Goal: Transaction & Acquisition: Purchase product/service

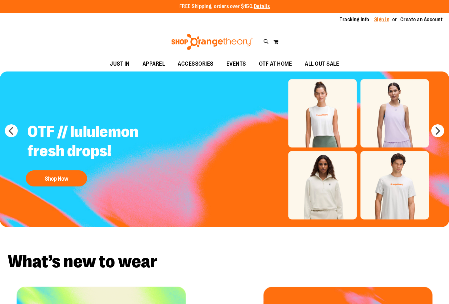
type input "**********"
click at [381, 22] on link "Sign In" at bounding box center [381, 19] width 15 height 7
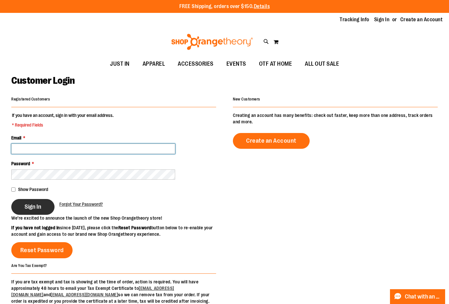
type input "**********"
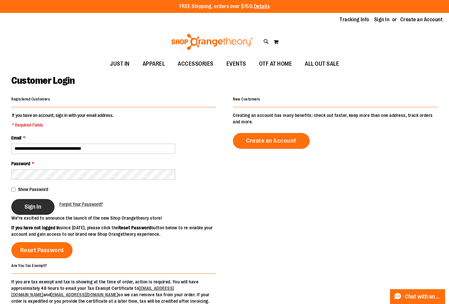
type input "**********"
click at [33, 212] on button "Sign In" at bounding box center [32, 207] width 43 height 16
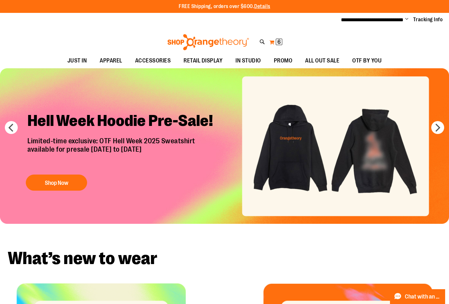
type input "**********"
click at [273, 40] on button "My Cart 6 6 items" at bounding box center [276, 42] width 14 height 10
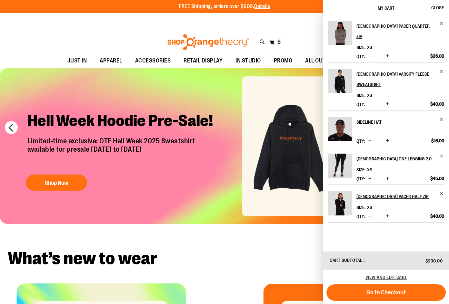
click at [365, 117] on h2 "Sideline Hat" at bounding box center [395, 122] width 79 height 10
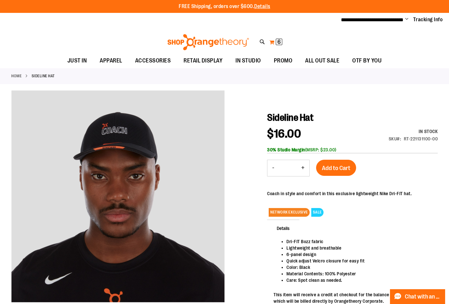
type input "**********"
click at [272, 40] on button "My Cart 6 6 items" at bounding box center [276, 42] width 14 height 10
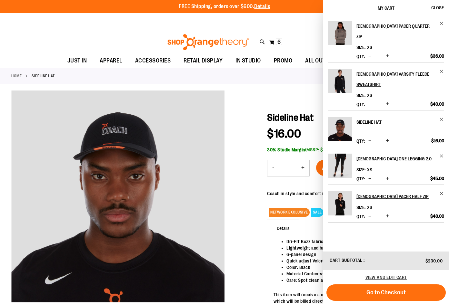
click at [369, 25] on h2 "[DEMOGRAPHIC_DATA] Pacer Quarter Zip" at bounding box center [395, 31] width 79 height 21
click at [377, 24] on h2 "[DEMOGRAPHIC_DATA] Pacer Quarter Zip" at bounding box center [395, 31] width 79 height 21
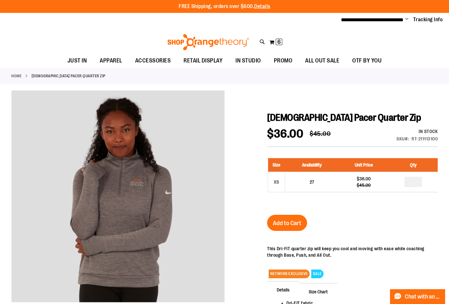
type input "**********"
click at [17, 75] on link "Home" at bounding box center [16, 76] width 10 height 6
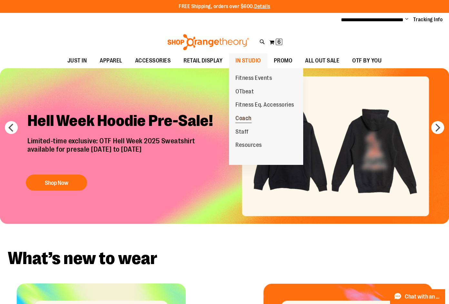
type input "**********"
click at [245, 115] on span "Coach" at bounding box center [243, 119] width 16 height 8
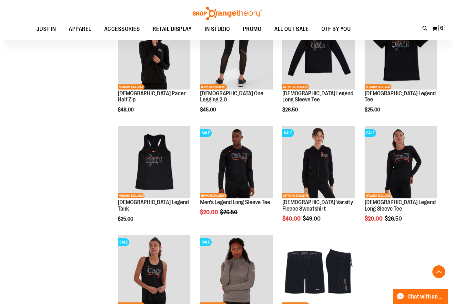
scroll to position [451, 0]
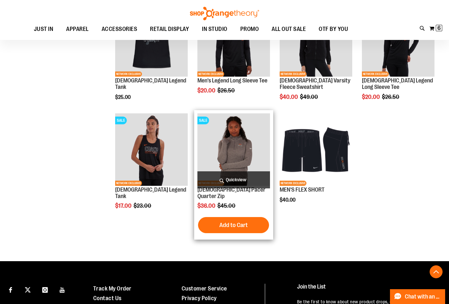
type input "**********"
click at [234, 177] on span "Quickview" at bounding box center [233, 180] width 73 height 17
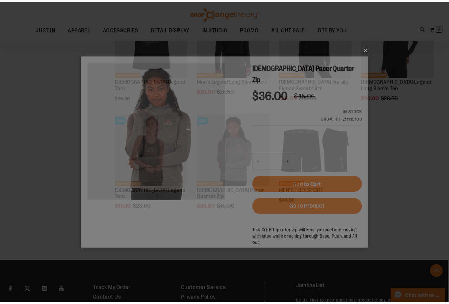
scroll to position [0, 0]
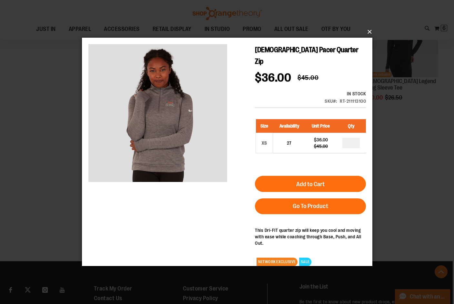
click at [369, 33] on button "×" at bounding box center [229, 32] width 290 height 14
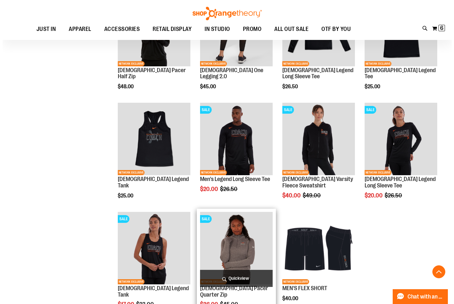
scroll to position [348, 0]
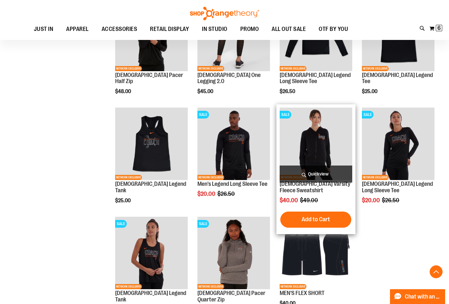
click at [319, 172] on span "Quickview" at bounding box center [316, 174] width 73 height 17
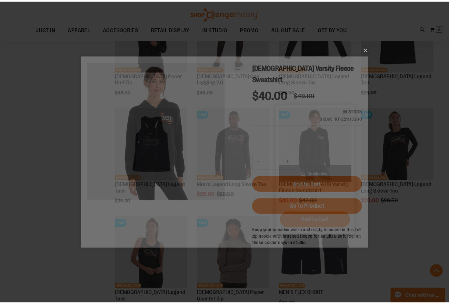
scroll to position [0, 0]
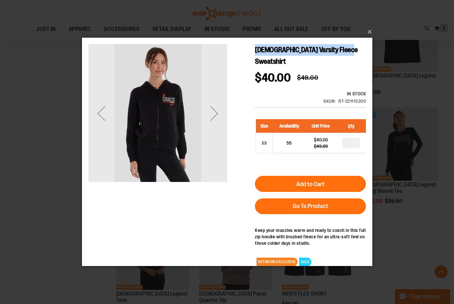
drag, startPoint x: 343, startPoint y: 49, endPoint x: 255, endPoint y: 53, distance: 87.8
click at [255, 53] on span "[DEMOGRAPHIC_DATA] Varsity Fleece Sweatshirt" at bounding box center [305, 56] width 103 height 20
copy span "[DEMOGRAPHIC_DATA] Varsity Fleece Sweatshirt"
click at [369, 31] on button "×" at bounding box center [229, 32] width 290 height 14
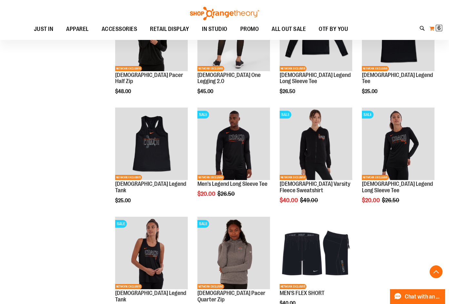
click at [437, 26] on span "6" at bounding box center [438, 28] width 3 height 6
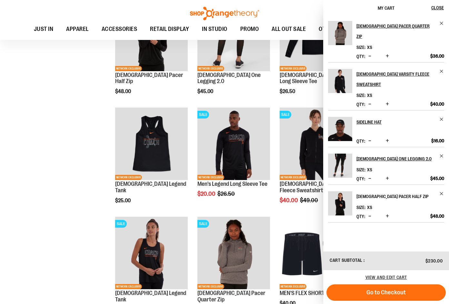
drag, startPoint x: 382, startPoint y: 175, endPoint x: 361, endPoint y: 174, distance: 21.3
click at [361, 192] on h2 "[DEMOGRAPHIC_DATA] Pacer Half Zip" at bounding box center [395, 197] width 79 height 10
click at [370, 192] on h2 "[DEMOGRAPHIC_DATA] Pacer Half Zip" at bounding box center [395, 197] width 79 height 10
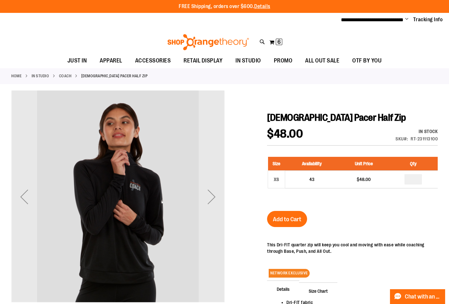
type input "**********"
drag, startPoint x: 410, startPoint y: 139, endPoint x: 437, endPoint y: 140, distance: 27.5
click at [437, 140] on div "SKU RT-231113100" at bounding box center [416, 139] width 42 height 6
copy div "RT-231113100"
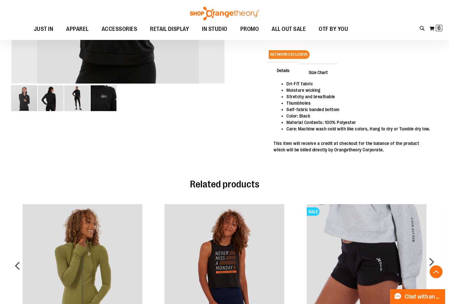
scroll to position [193, 0]
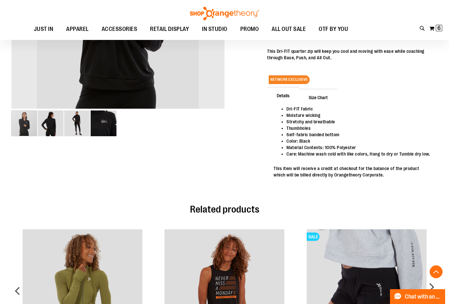
click at [288, 96] on span "Details" at bounding box center [283, 95] width 32 height 17
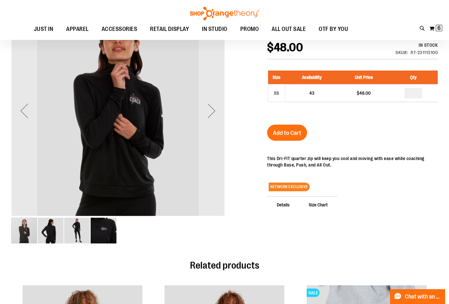
scroll to position [0, 0]
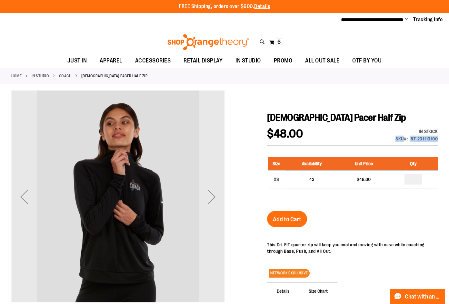
drag, startPoint x: 393, startPoint y: 138, endPoint x: 437, endPoint y: 138, distance: 44.2
click at [437, 138] on div "In stock Only %1 left SKU RT-231113100" at bounding box center [407, 136] width 59 height 17
copy div "SKU RT-231113100"
click at [274, 42] on button "My Cart 6 6 items" at bounding box center [276, 42] width 14 height 10
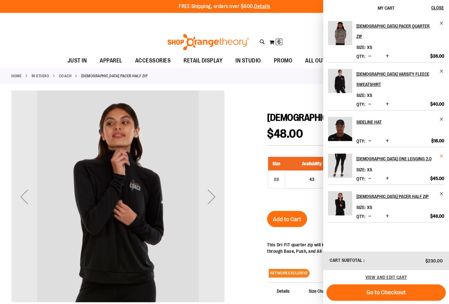
click at [441, 154] on span "Remove item" at bounding box center [441, 156] width 5 height 5
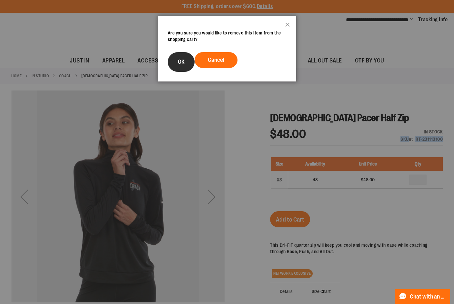
click at [178, 64] on span "OK" at bounding box center [181, 62] width 7 height 6
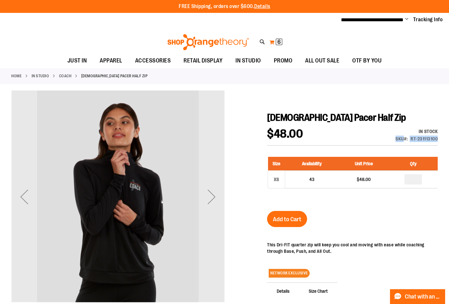
click at [271, 41] on button "My Cart 6 6 items" at bounding box center [276, 42] width 14 height 10
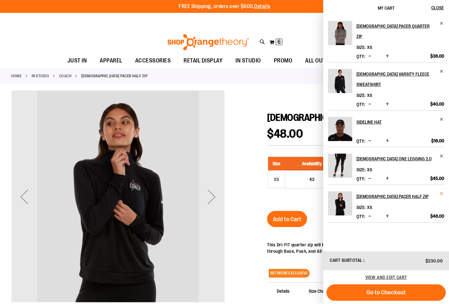
click at [442, 192] on span "Remove item" at bounding box center [441, 194] width 5 height 5
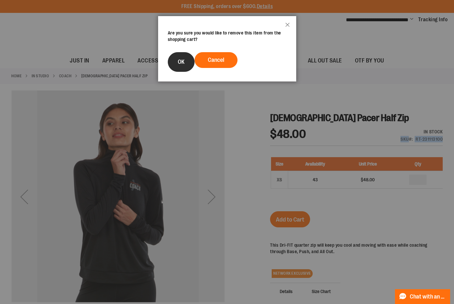
click at [180, 61] on span "OK" at bounding box center [181, 62] width 7 height 6
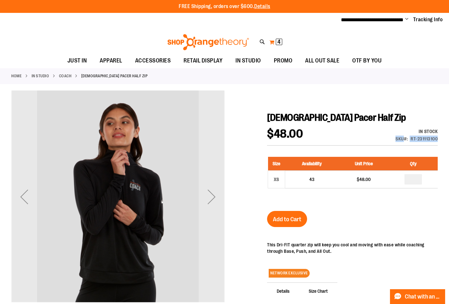
click at [271, 43] on button "My Cart 4 4 items" at bounding box center [276, 42] width 14 height 10
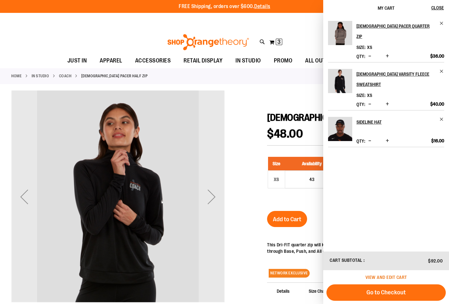
click at [373, 277] on span "View and edit cart" at bounding box center [386, 277] width 42 height 5
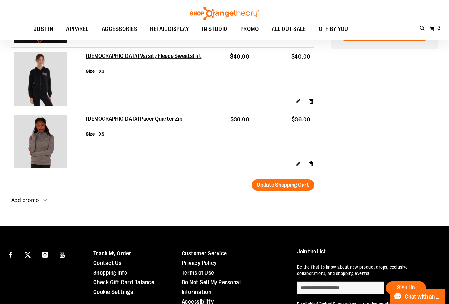
scroll to position [32, 0]
